Goal: Task Accomplishment & Management: Use online tool/utility

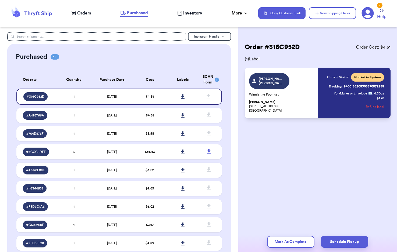
click at [82, 16] on div "Orders Purchased Inventory More Stats Completed Orders Payments Payouts" at bounding box center [161, 13] width 181 height 7
click at [82, 15] on span "Orders" at bounding box center [84, 13] width 14 height 6
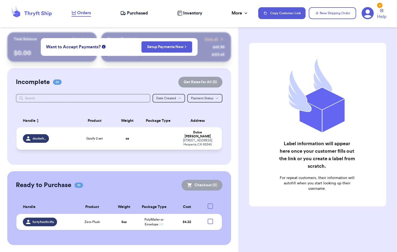
click at [92, 141] on td "Goofy 2 set" at bounding box center [94, 138] width 41 height 23
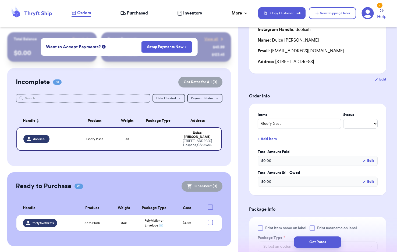
scroll to position [134, 0]
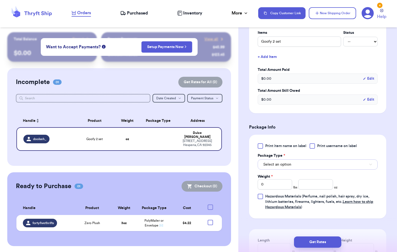
click at [313, 168] on button "Select an option" at bounding box center [317, 165] width 120 height 10
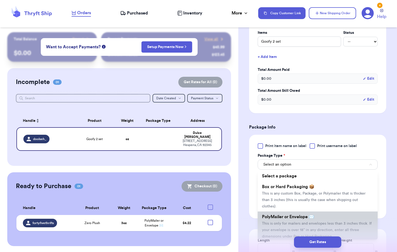
click at [303, 217] on span "PolyMailer or Envelope ✉️" at bounding box center [288, 217] width 52 height 4
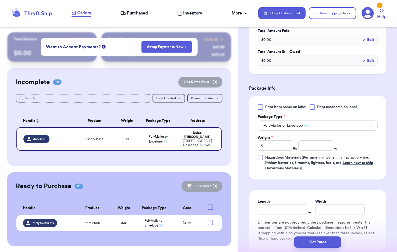
scroll to position [215, 0]
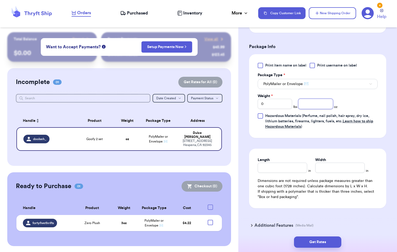
click at [311, 103] on input "number" at bounding box center [315, 104] width 35 height 10
type input "6"
click at [331, 238] on button "Get Rates" at bounding box center [317, 242] width 47 height 11
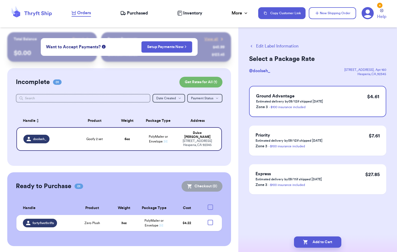
scroll to position [0, 0]
